Goal: Task Accomplishment & Management: Use online tool/utility

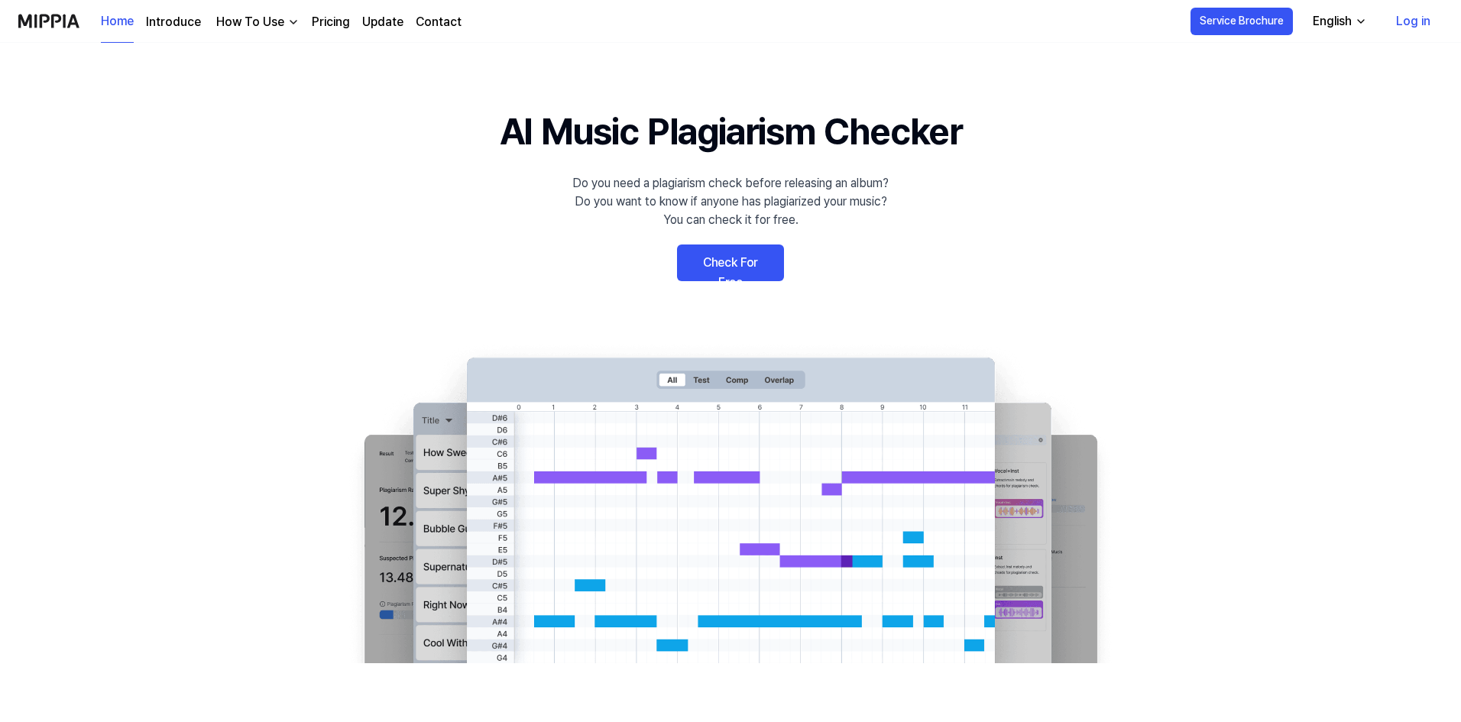
click at [733, 271] on link "Check For Free" at bounding box center [730, 263] width 107 height 37
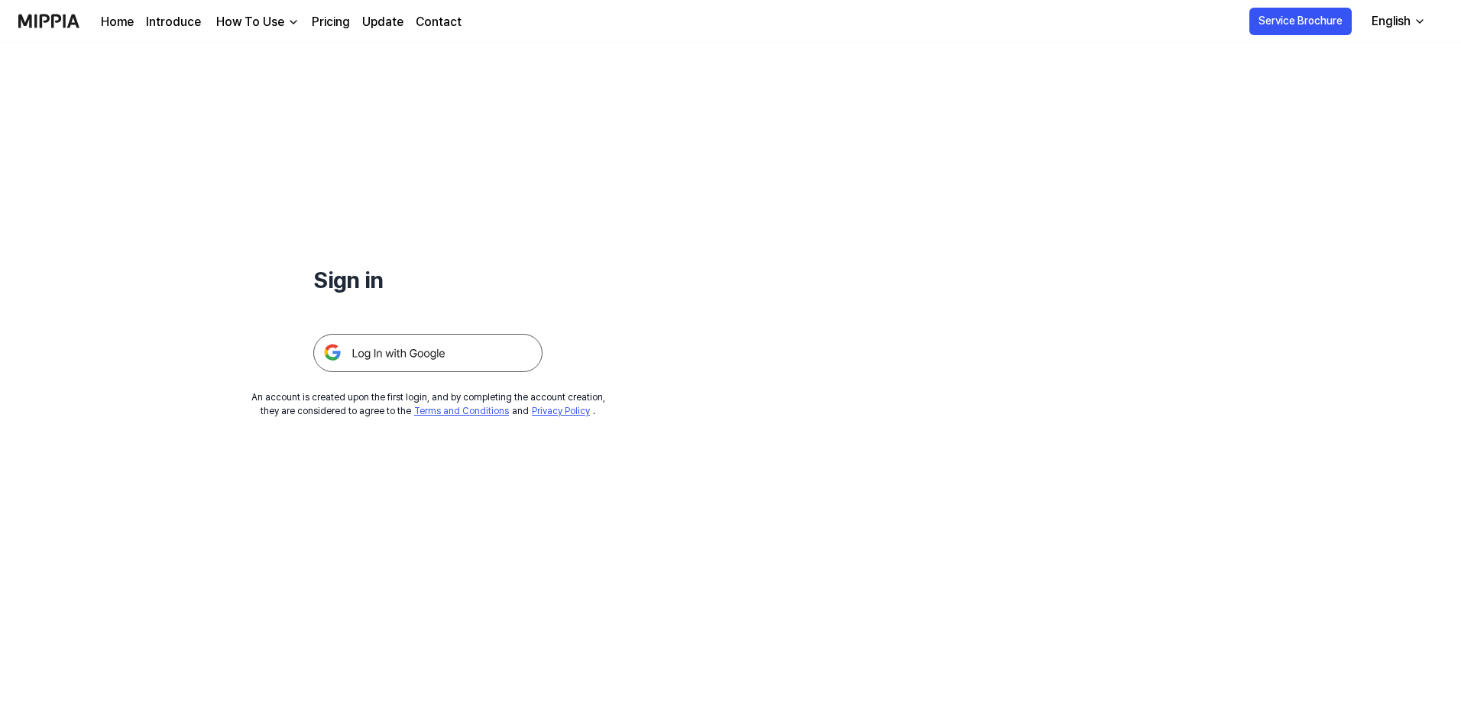
click at [371, 358] on img at bounding box center [427, 353] width 229 height 38
click at [488, 346] on img at bounding box center [427, 353] width 229 height 38
click at [123, 25] on link "Home" at bounding box center [117, 22] width 33 height 18
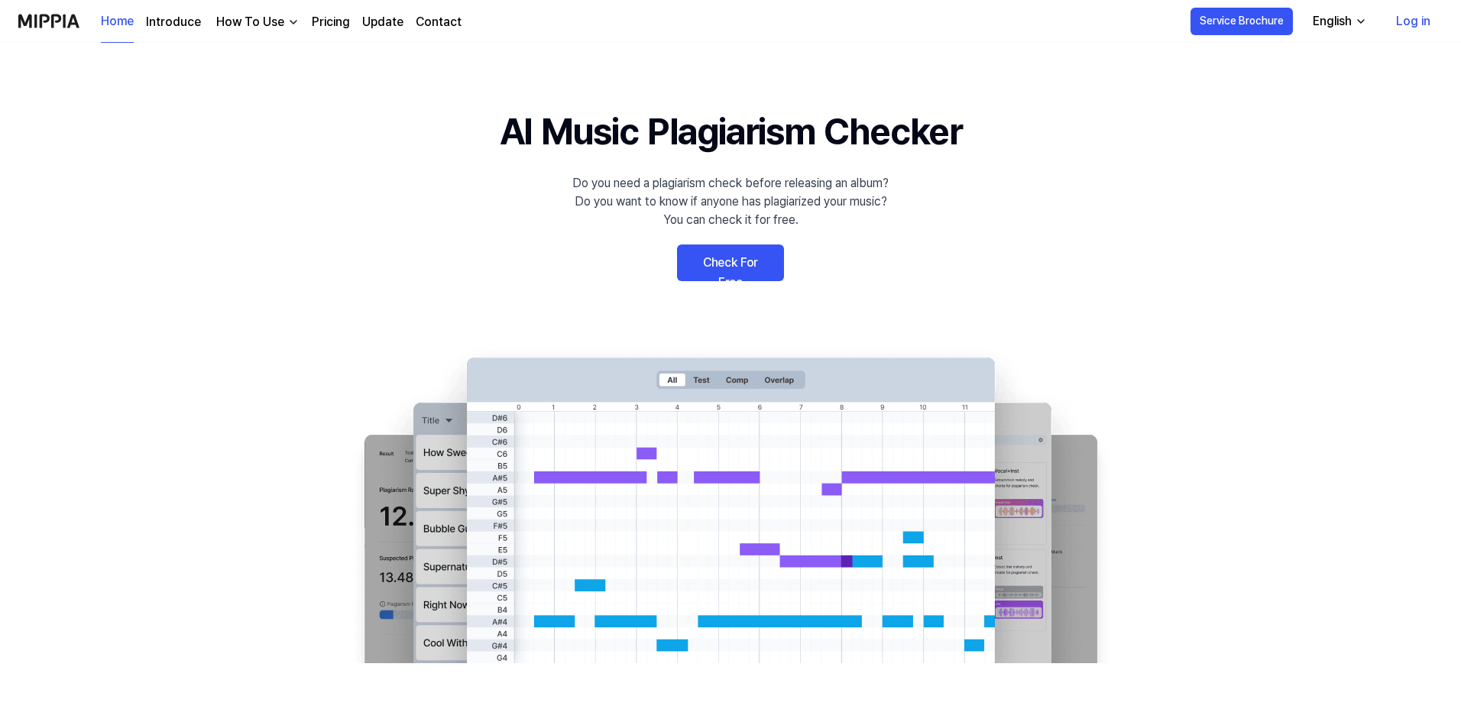
click at [1426, 15] on link "Log in" at bounding box center [1413, 21] width 59 height 43
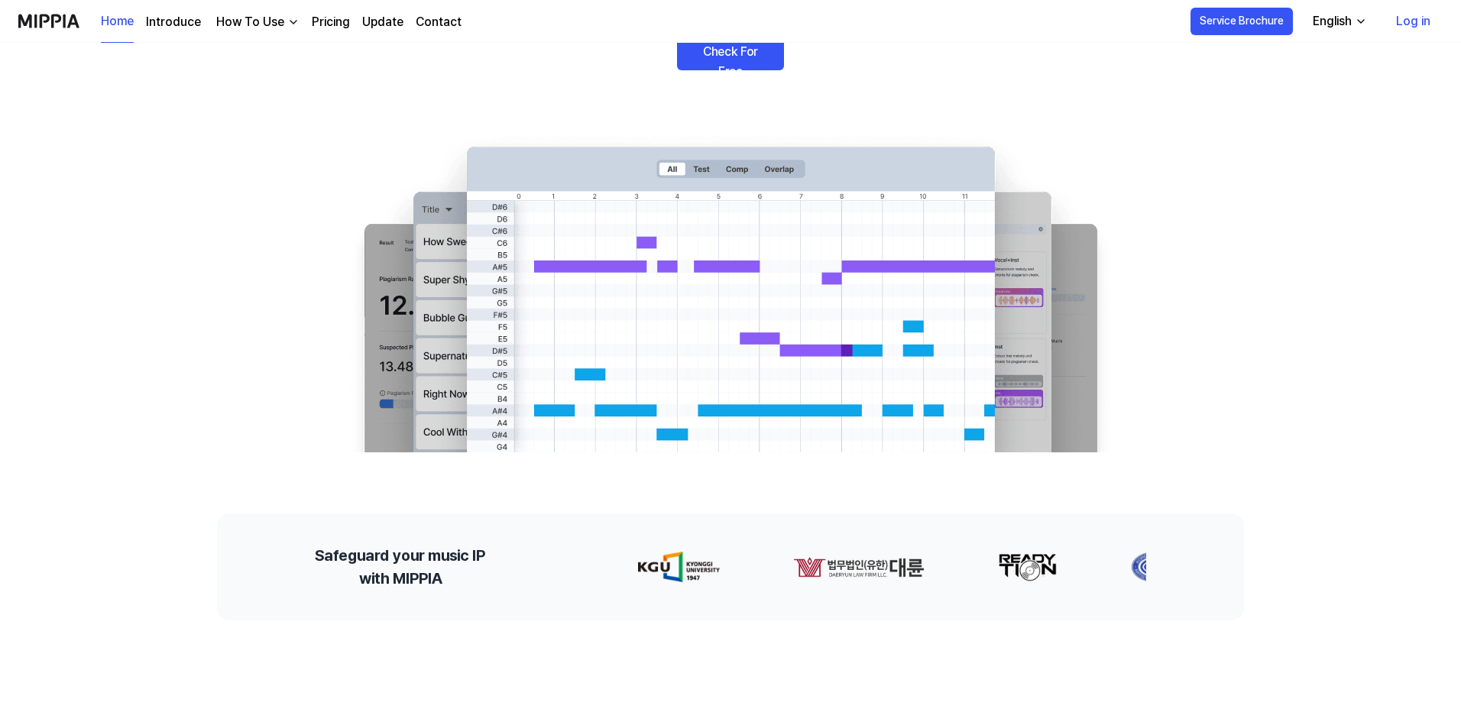
scroll to position [229, 0]
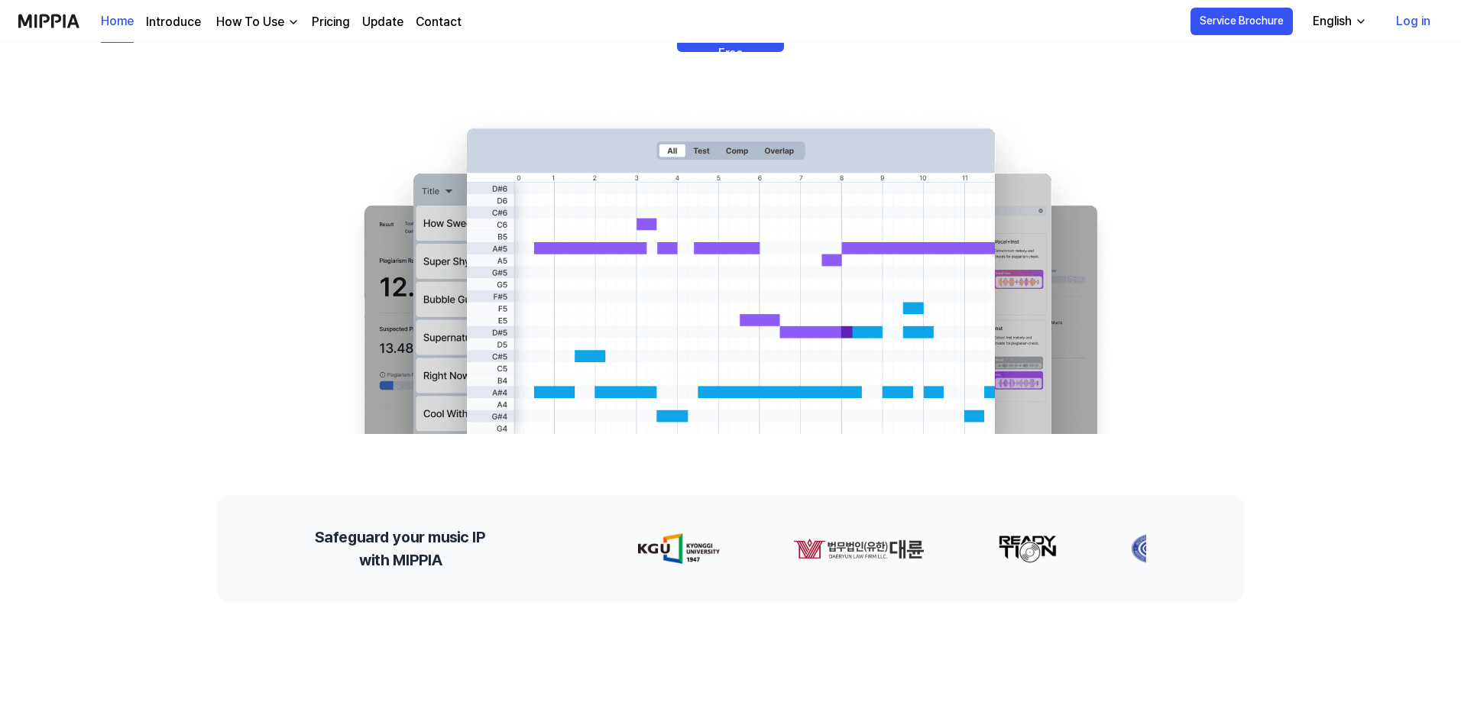
click at [1362, 15] on icon "button" at bounding box center [1361, 21] width 12 height 12
click at [188, 20] on link "Introduce" at bounding box center [173, 22] width 55 height 18
click at [264, 9] on div "Home Introduce How To Use Pricing Update Contact" at bounding box center [281, 21] width 361 height 42
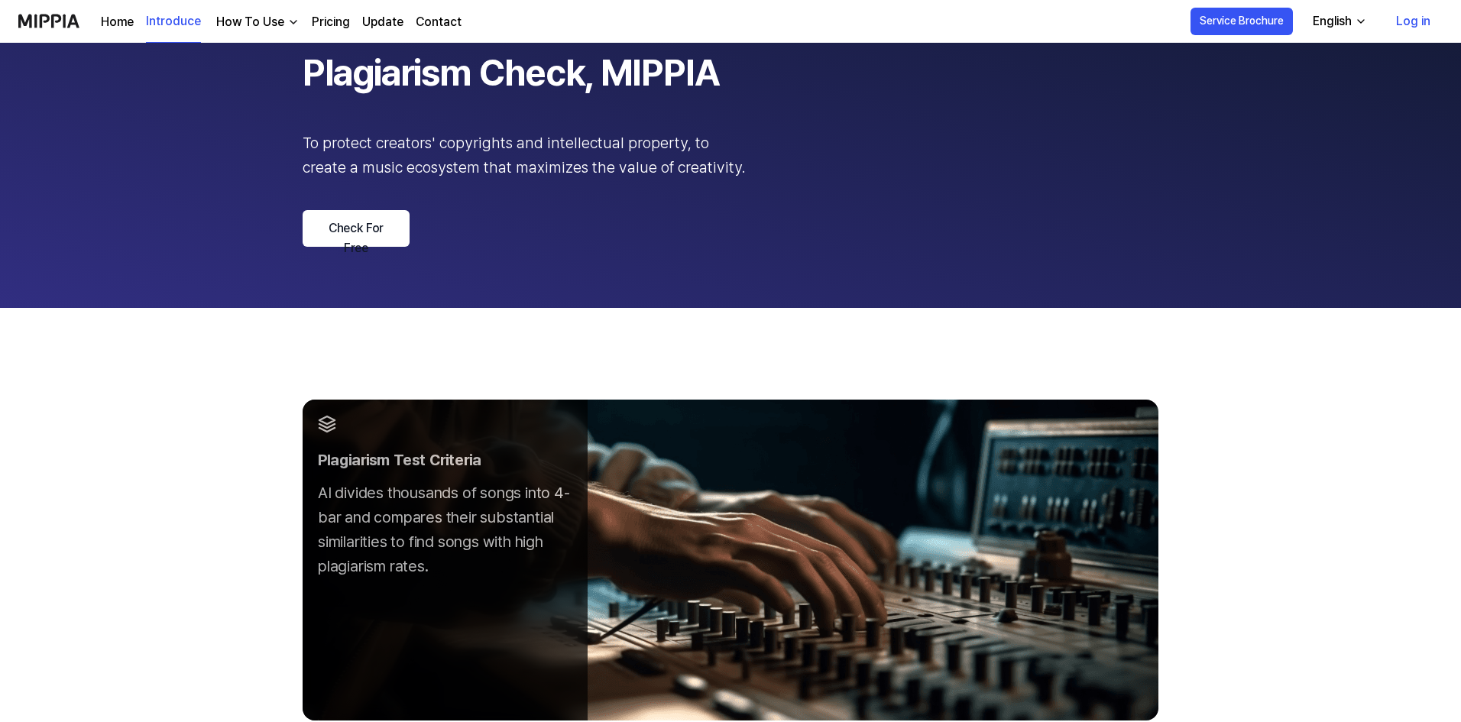
scroll to position [153, 0]
click at [357, 233] on link "Check For Free" at bounding box center [356, 227] width 107 height 37
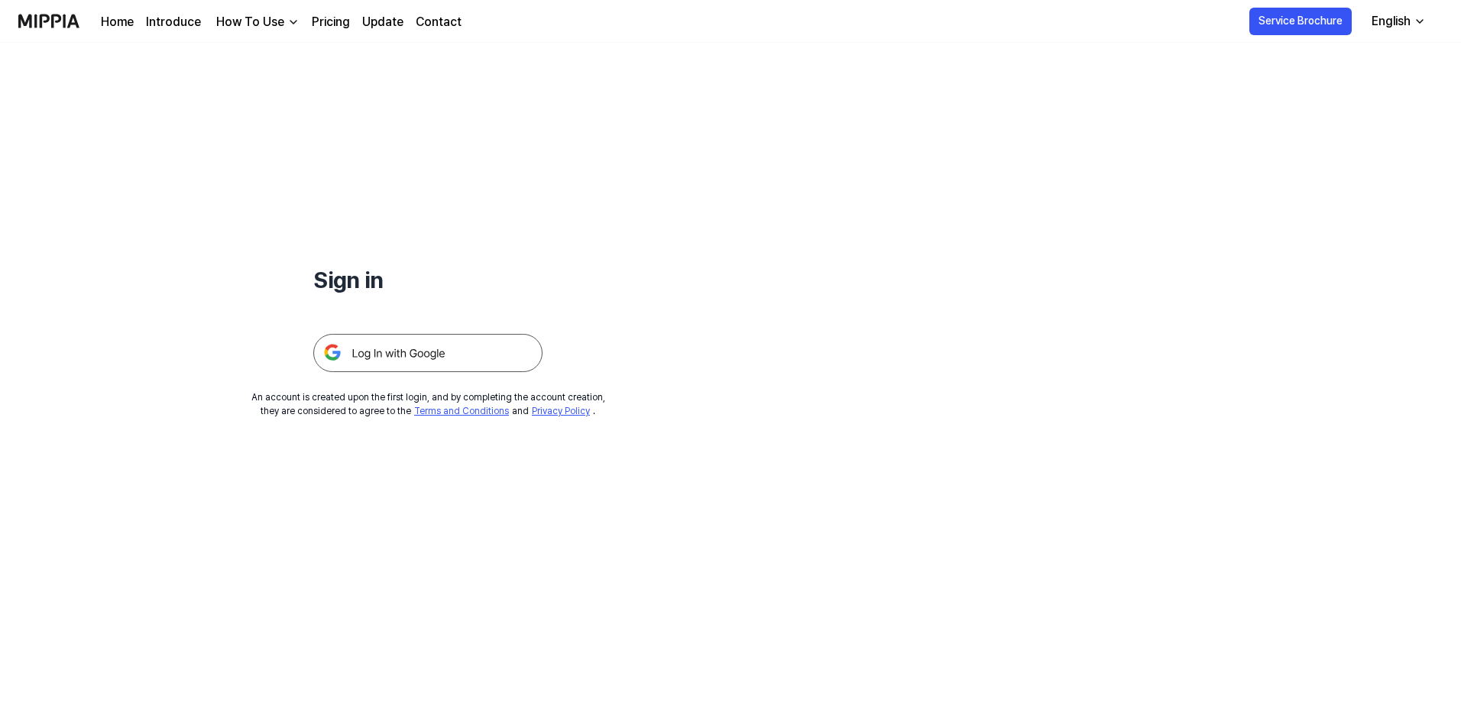
click at [452, 352] on img at bounding box center [427, 353] width 229 height 38
click at [1386, 26] on div "English" at bounding box center [1391, 21] width 45 height 18
click at [1347, 24] on button "Service Brochure" at bounding box center [1300, 22] width 102 height 28
click at [912, 329] on div "Sign in An account is created upon the first login, and by completing the accou…" at bounding box center [730, 382] width 1461 height 679
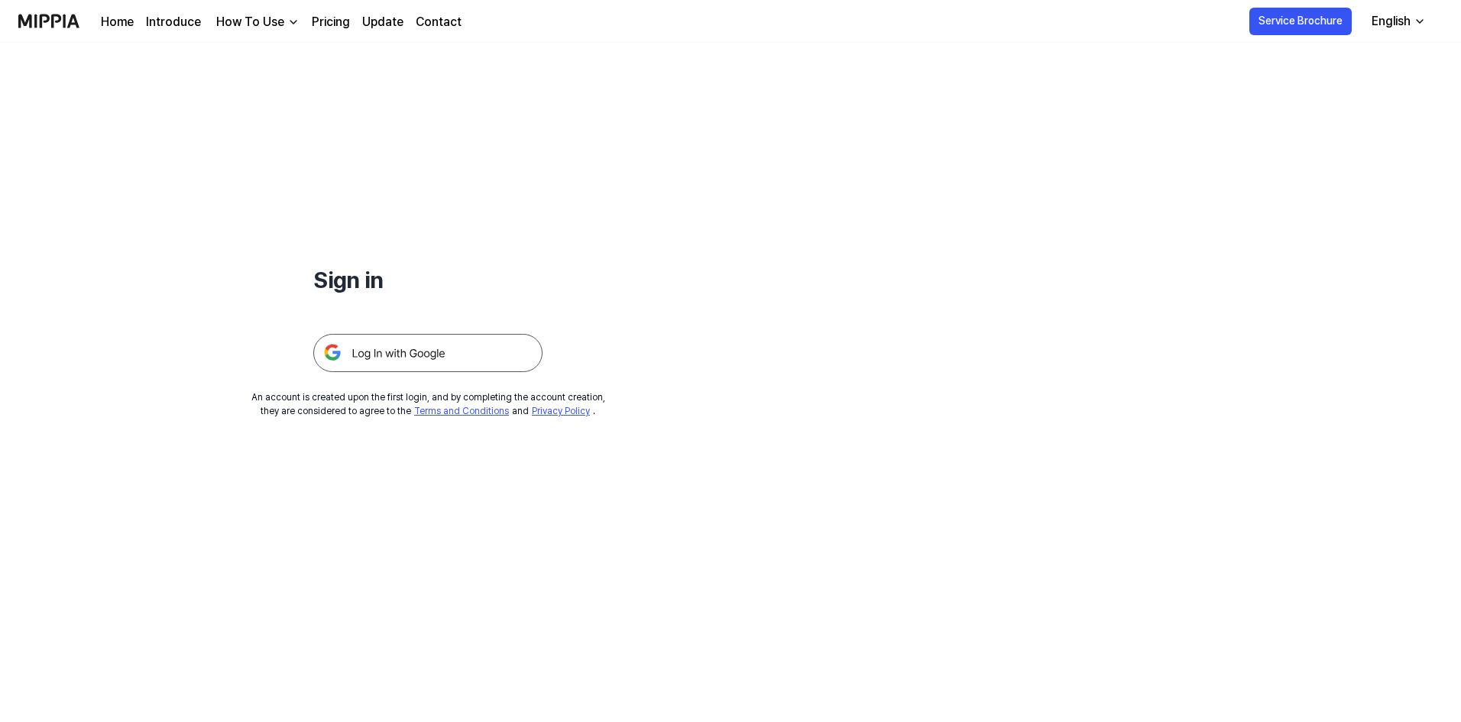
click at [439, 353] on img at bounding box center [427, 353] width 229 height 38
drag, startPoint x: 415, startPoint y: 341, endPoint x: 826, endPoint y: 340, distance: 411.1
click at [826, 340] on div "Sign in An account is created upon the first login, and by completing the accou…" at bounding box center [428, 230] width 856 height 375
click at [122, 21] on link "Home" at bounding box center [117, 22] width 33 height 18
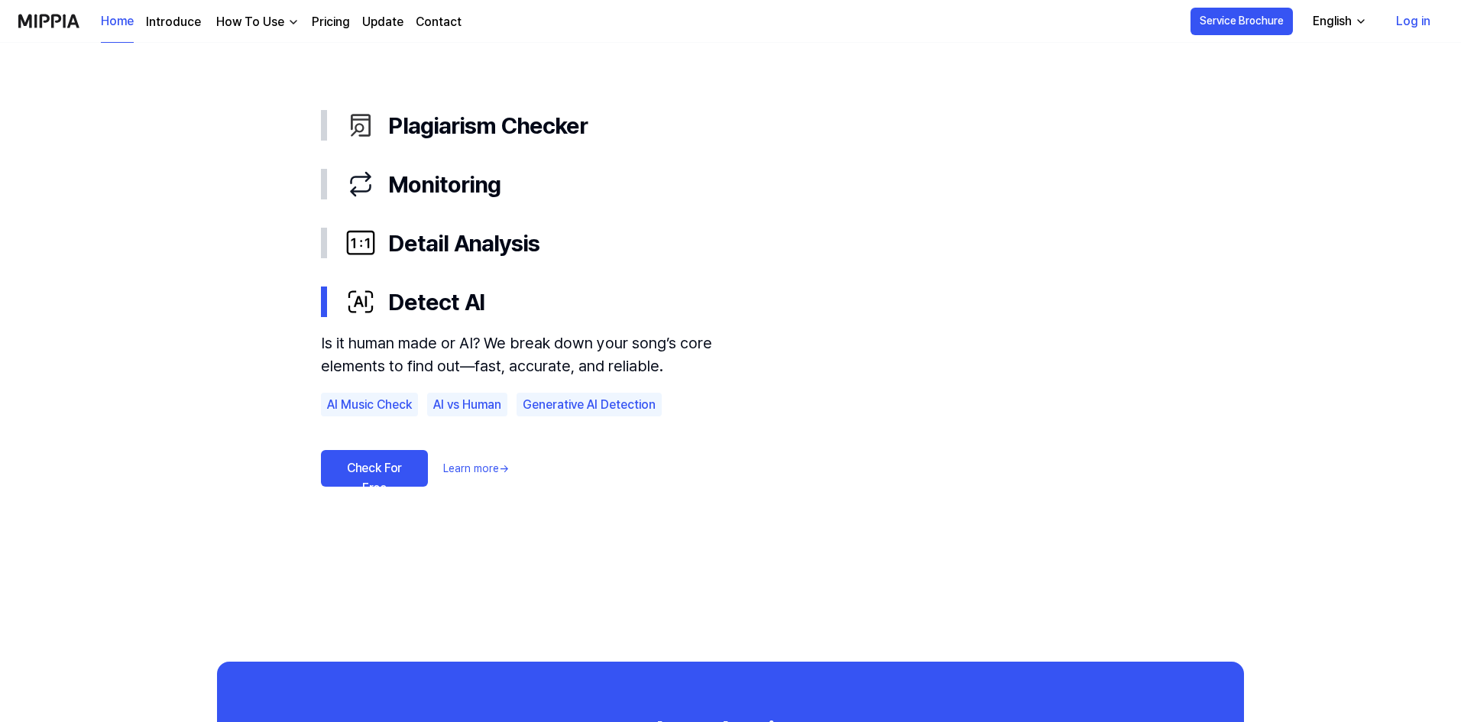
scroll to position [841, 0]
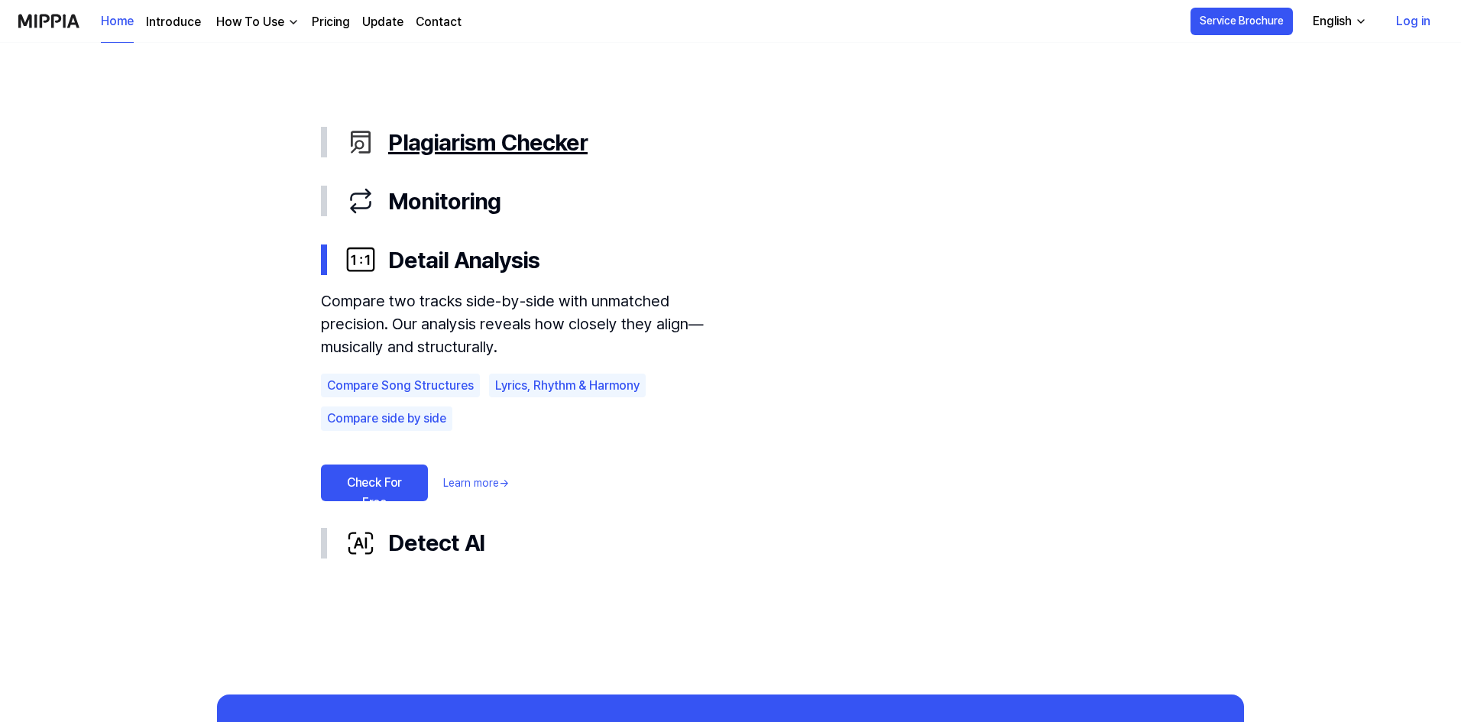
click at [416, 147] on div "Plagiarism Checker" at bounding box center [742, 142] width 795 height 34
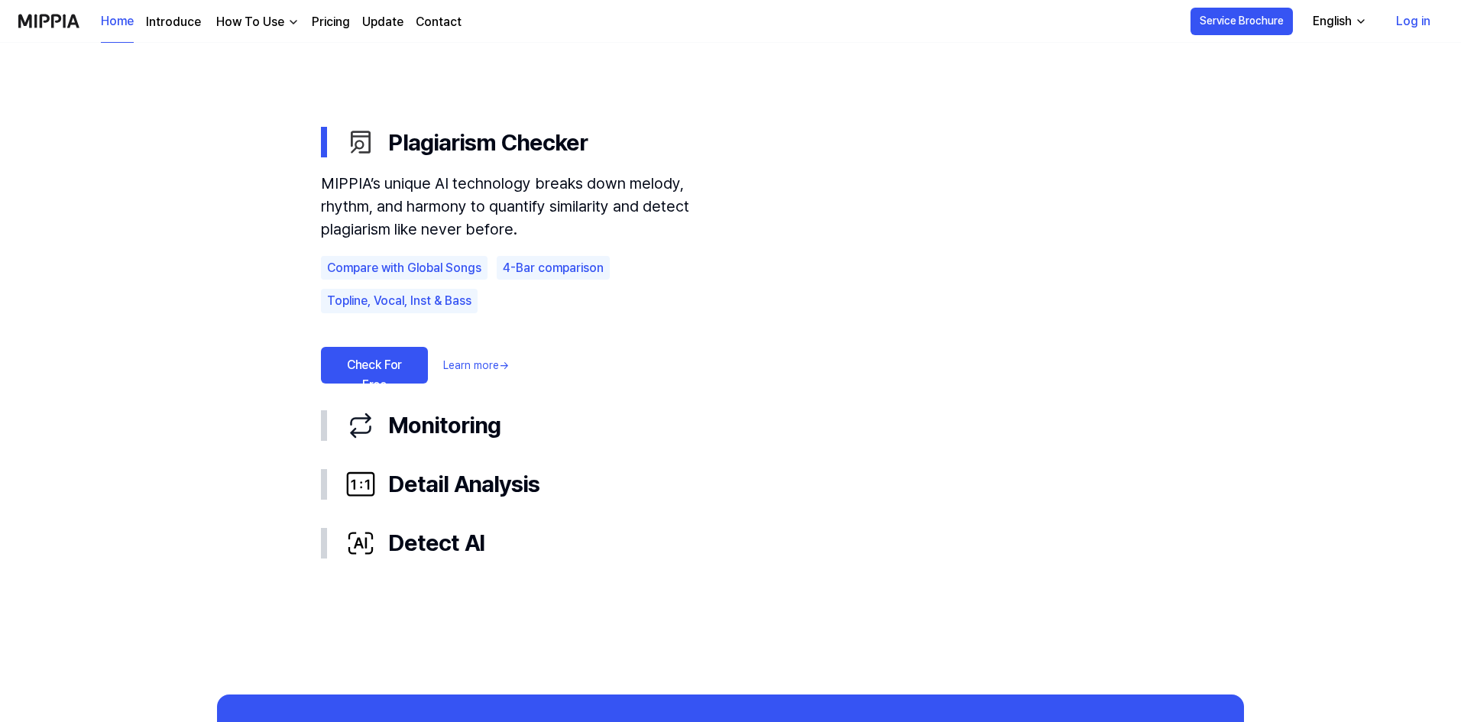
click at [393, 363] on link "Check For Free" at bounding box center [374, 365] width 107 height 37
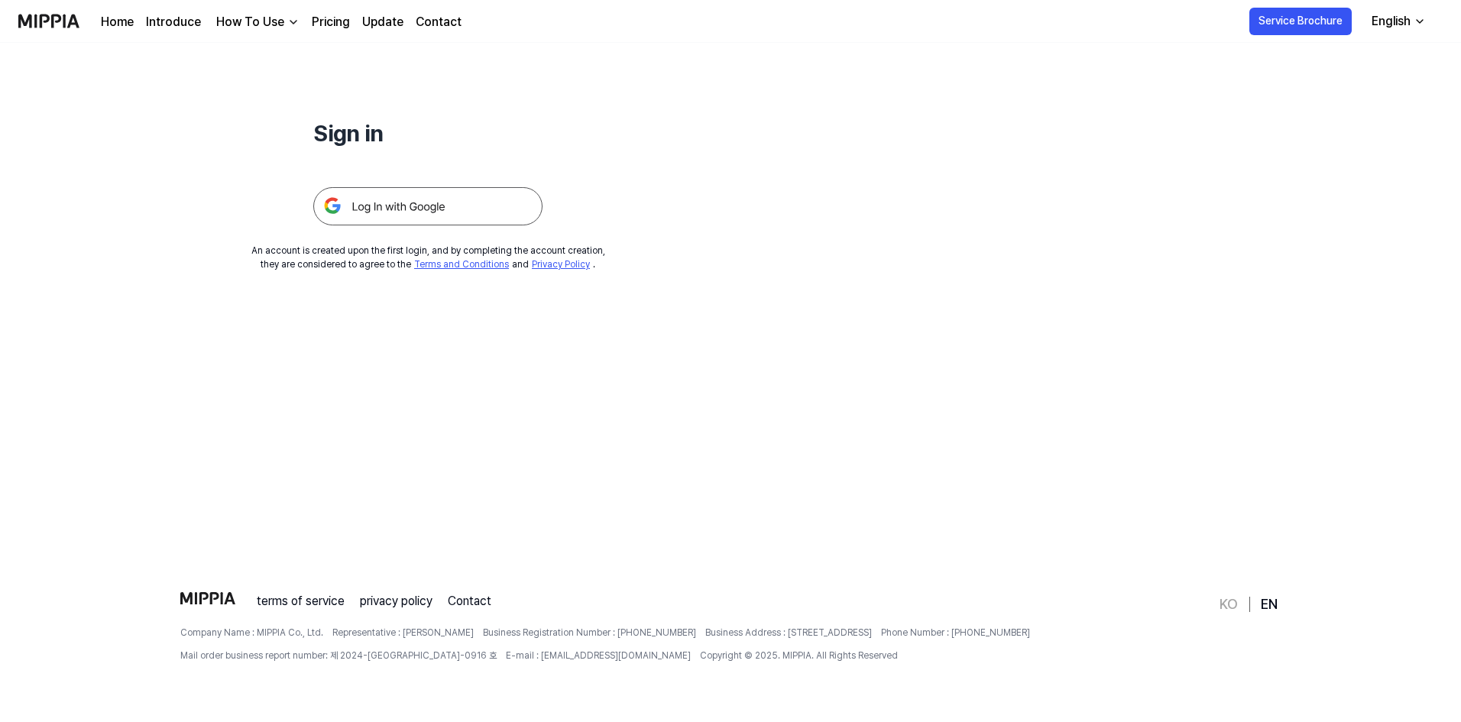
scroll to position [0, 0]
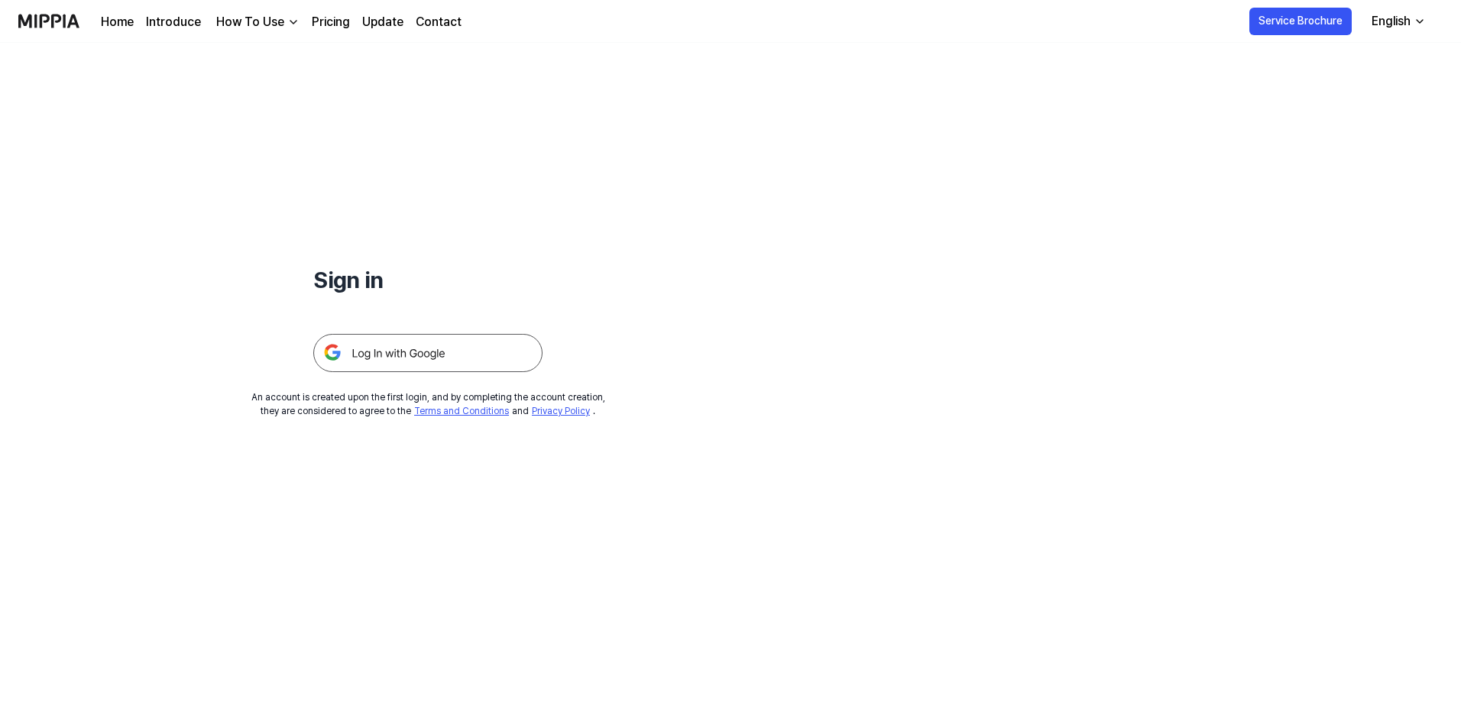
click at [393, 363] on img at bounding box center [427, 353] width 229 height 38
